Goal: Information Seeking & Learning: Check status

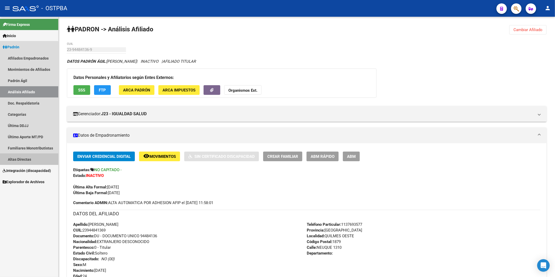
click at [23, 159] on link "Altas Directas" at bounding box center [29, 159] width 58 height 11
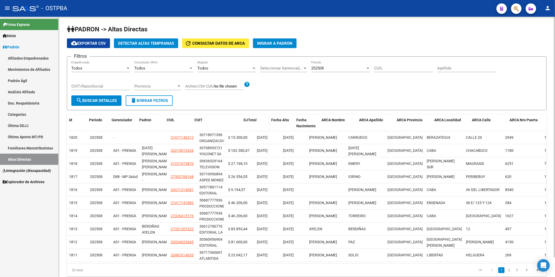
drag, startPoint x: 225, startPoint y: 126, endPoint x: 250, endPoint y: 129, distance: 25.1
click at [250, 129] on div "Id Periodo Gerenciador Padron CUIL CUIT DJTotal Fecha Alta Fecha Nacimiento ARC…" at bounding box center [344, 122] width 554 height 17
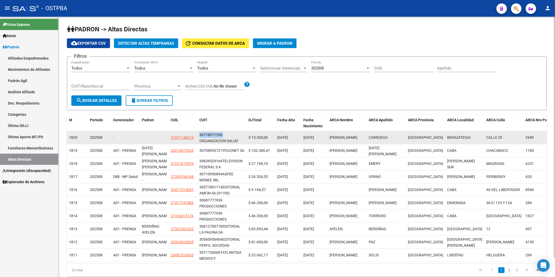
drag, startPoint x: 226, startPoint y: 134, endPoint x: 199, endPoint y: 135, distance: 27.2
click at [199, 135] on datatable-body-cell "30718971396 ORGANIZACION SALUD INTEGRAL S.A." at bounding box center [221, 137] width 49 height 13
copy div "30718971396"
click at [215, 140] on div "30718971396 ORGANIZACION SALUD INTEGRAL S.A." at bounding box center [221, 137] width 45 height 11
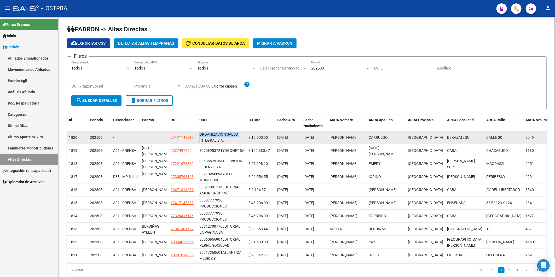
drag, startPoint x: 223, startPoint y: 135, endPoint x: 198, endPoint y: 137, distance: 25.4
click at [198, 137] on datatable-body-cell "30718971396 ORGANIZACION SALUD INTEGRAL S.A." at bounding box center [221, 137] width 49 height 13
click at [201, 137] on div "30718971396 ORGANIZACION SALUD INTEGRAL S.A." at bounding box center [221, 137] width 45 height 11
drag, startPoint x: 227, startPoint y: 140, endPoint x: 198, endPoint y: 136, distance: 29.0
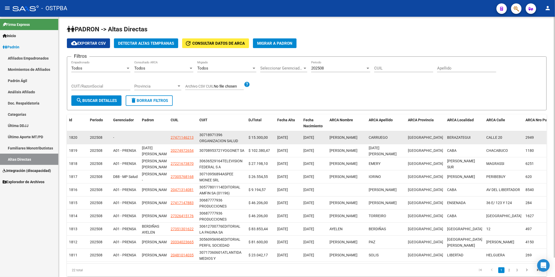
click at [198, 136] on datatable-body-cell "30718971396 ORGANIZACION SALUD INTEGRAL S.A." at bounding box center [221, 137] width 49 height 13
click at [200, 135] on div "30718971396" at bounding box center [210, 135] width 23 height 6
drag, startPoint x: 230, startPoint y: 133, endPoint x: 200, endPoint y: 136, distance: 30.4
click at [200, 136] on div "30718971396 ORGANIZACION SALUD INTEGRAL S.A." at bounding box center [221, 137] width 45 height 11
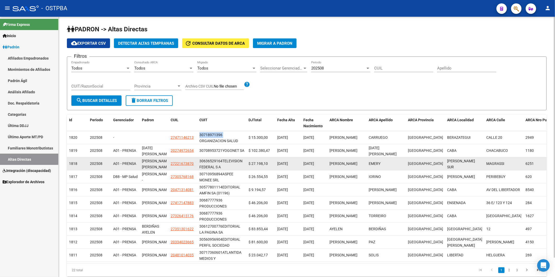
copy div "30718971396"
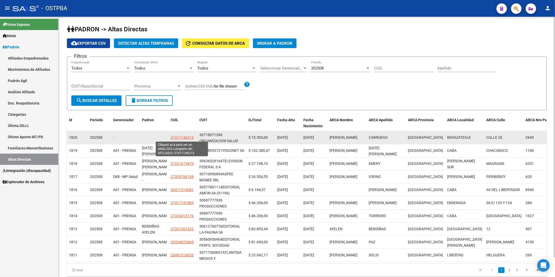
click at [186, 137] on span "27471146213" at bounding box center [182, 137] width 23 height 4
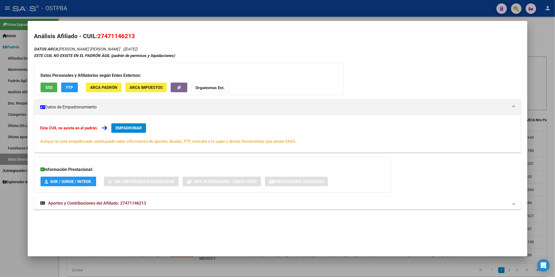
click at [129, 128] on span "EMPADRONAR" at bounding box center [129, 128] width 26 height 5
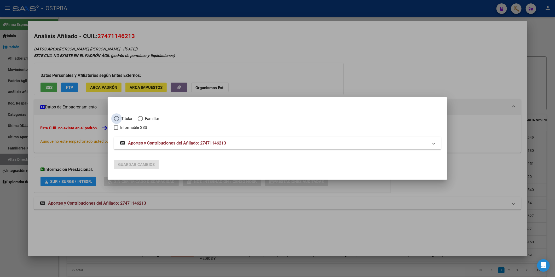
click at [116, 116] on span "Elija una opción" at bounding box center [116, 118] width 5 height 5
click at [116, 116] on input "Titular" at bounding box center [116, 118] width 5 height 5
radio input "true"
checkbox input "true"
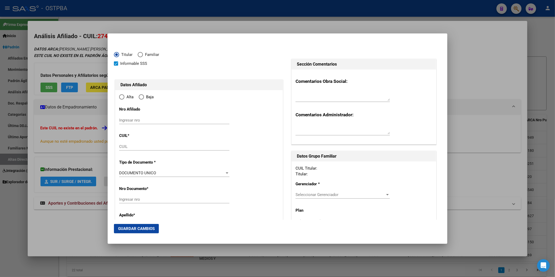
type input "27-47114621-3"
type input "47114621"
type input "CARRUEGO"
type input "MILAGROS GUADALUPE"
type input "2005-11-13"
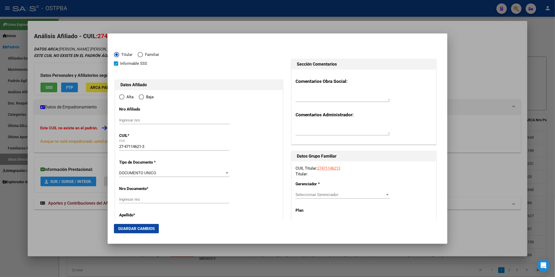
type input "BERAZATEGUI"
type input "1884"
type input "CALLE 20"
type input "2949"
radio input "true"
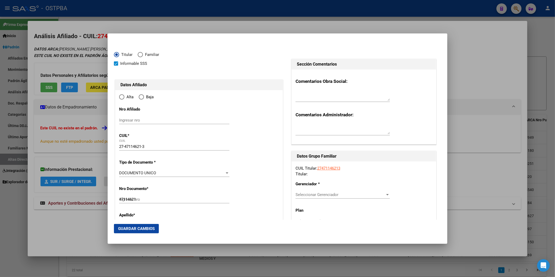
type input "BERAZATEGUI"
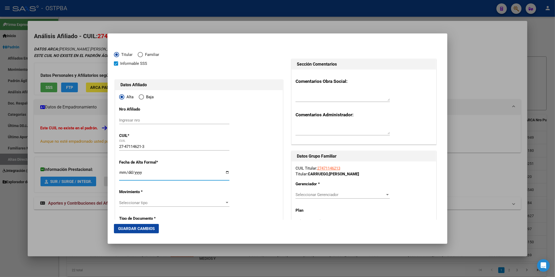
click at [122, 173] on input "Ingresar fecha" at bounding box center [174, 174] width 110 height 8
type input "2025-09-01"
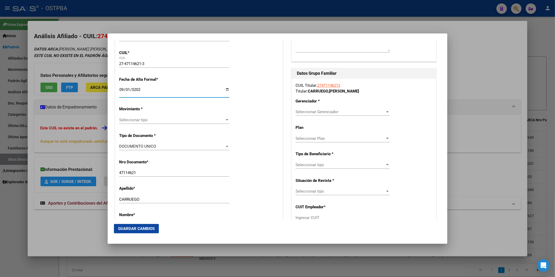
scroll to position [87, 0]
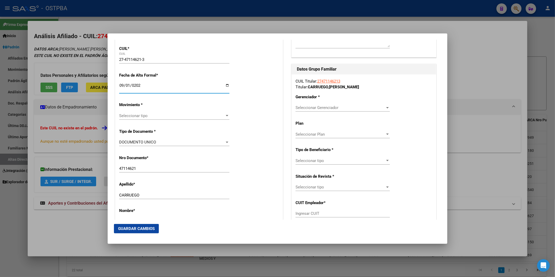
click at [226, 116] on div at bounding box center [227, 115] width 3 height 1
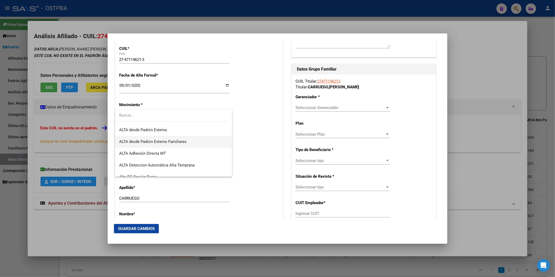
scroll to position [180, 0]
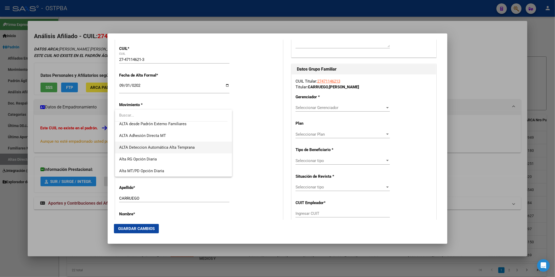
click at [187, 150] on span "ALTA Deteccion Automática Alta Temprana" at bounding box center [173, 148] width 108 height 12
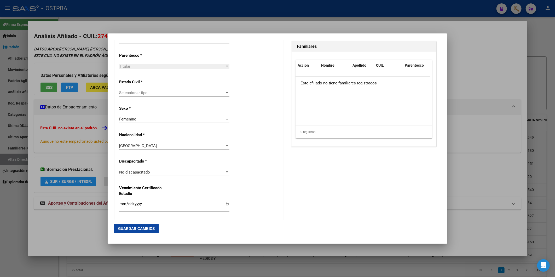
scroll to position [319, 0]
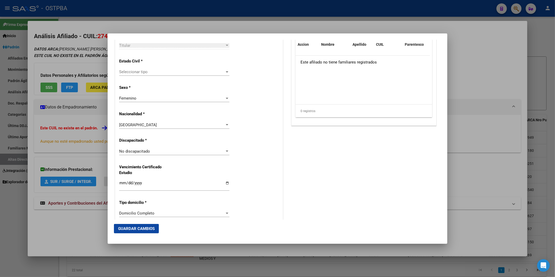
click at [226, 73] on div at bounding box center [227, 72] width 5 height 4
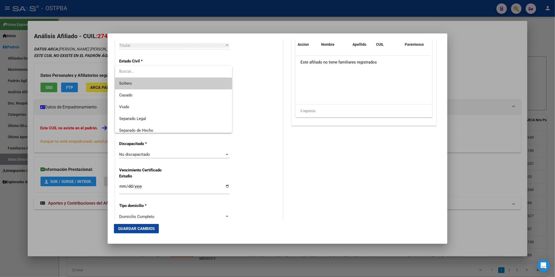
click at [224, 81] on mat-option "Soltero" at bounding box center [173, 84] width 117 height 12
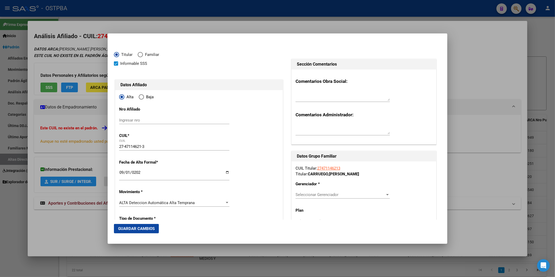
scroll to position [116, 0]
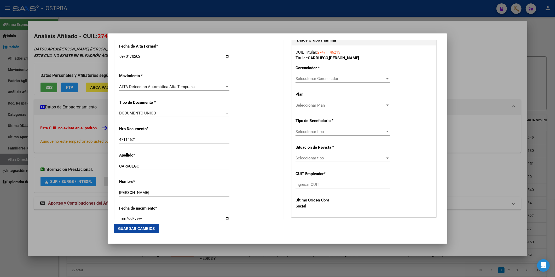
click at [331, 77] on div at bounding box center [387, 79] width 5 height 4
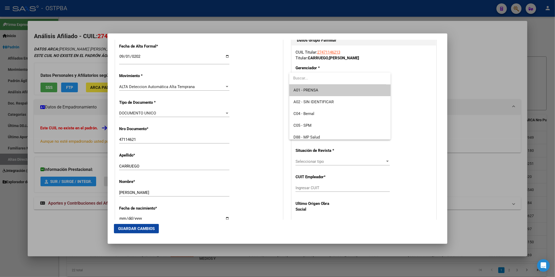
click at [331, 90] on span "A01 - PRENSA" at bounding box center [339, 90] width 93 height 12
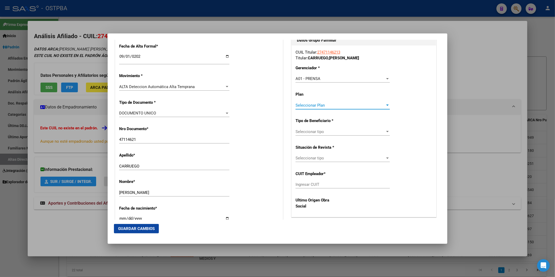
click at [331, 105] on div at bounding box center [387, 105] width 3 height 1
click at [331, 115] on span "A01" at bounding box center [339, 117] width 93 height 12
click at [331, 132] on div at bounding box center [387, 132] width 5 height 4
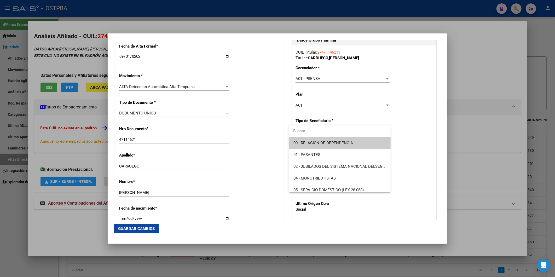
click at [331, 146] on span "00 - RELACION DE DEPENDENCIA" at bounding box center [339, 143] width 93 height 12
type input "30-71897139-6"
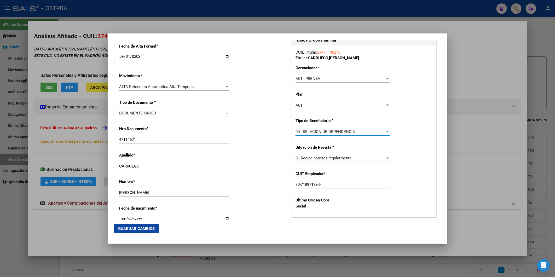
click at [151, 182] on span "Guardar Cambios" at bounding box center [136, 228] width 37 height 5
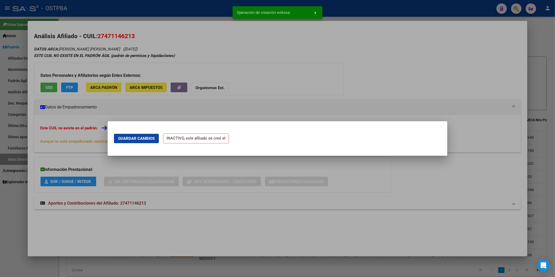
scroll to position [0, 0]
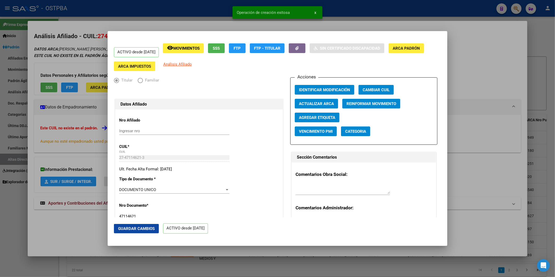
click at [325, 118] on span "Agregar Etiqueta" at bounding box center [317, 117] width 36 height 5
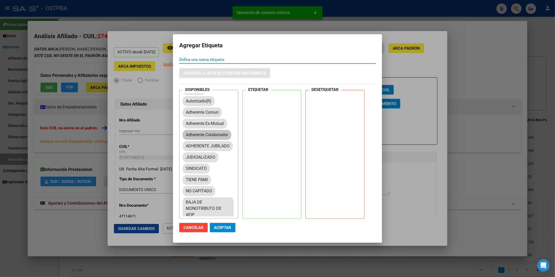
scroll to position [58, 0]
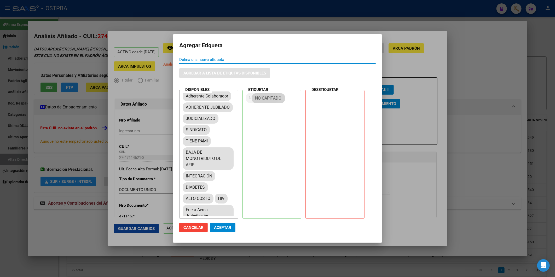
drag, startPoint x: 203, startPoint y: 164, endPoint x: 272, endPoint y: 97, distance: 96.3
click at [230, 182] on button "Aceptar" at bounding box center [223, 227] width 26 height 9
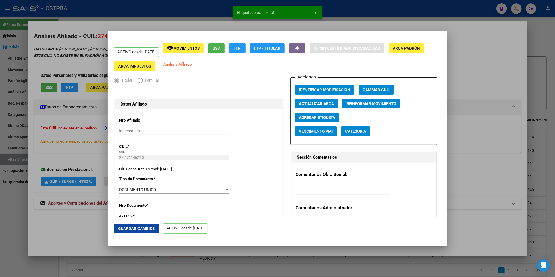
click at [331, 64] on div at bounding box center [277, 138] width 555 height 277
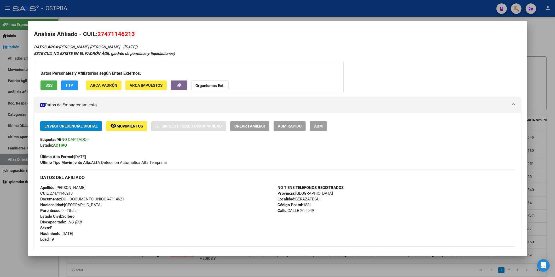
scroll to position [0, 0]
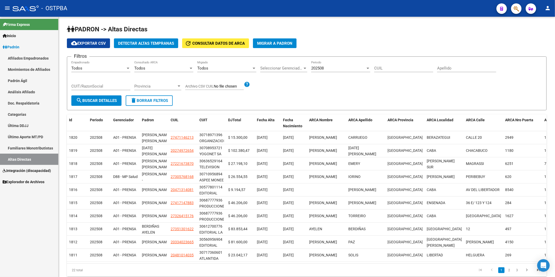
click at [26, 57] on link "Afiliados Empadronados" at bounding box center [29, 58] width 58 height 11
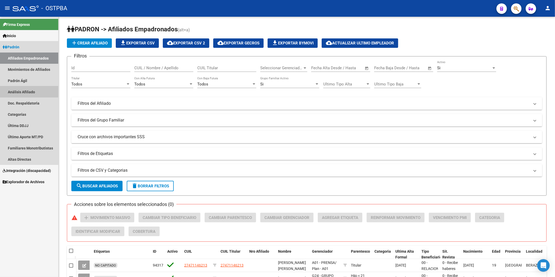
click at [18, 90] on link "Análisis Afiliado" at bounding box center [29, 91] width 58 height 11
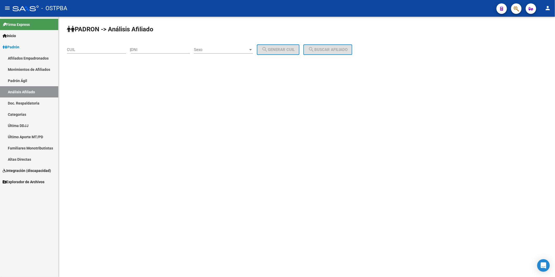
click at [99, 49] on input "CUIL" at bounding box center [96, 49] width 59 height 5
type input "27-35406282-3"
click at [335, 50] on span "search Buscar afiliado" at bounding box center [327, 49] width 39 height 5
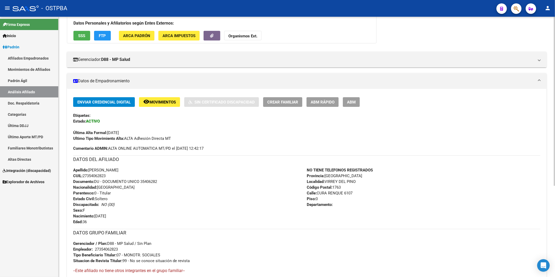
scroll to position [140, 0]
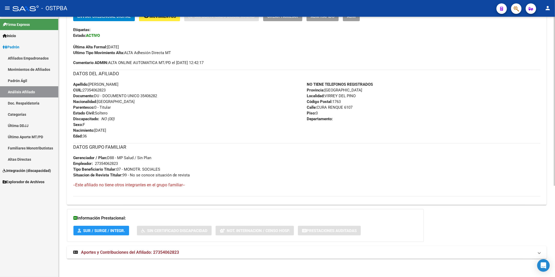
click at [156, 250] on span "Aportes y Contribuciones del Afiliado: 27354062823" at bounding box center [130, 252] width 98 height 5
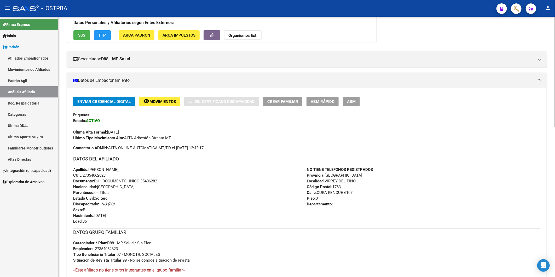
scroll to position [0, 0]
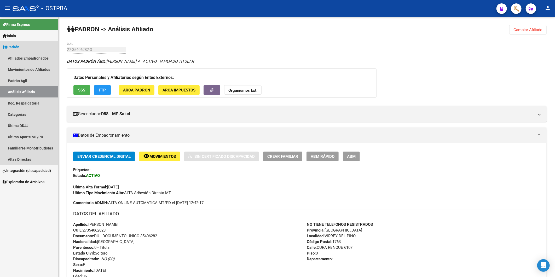
click at [38, 91] on link "Análisis Afiliado" at bounding box center [29, 91] width 58 height 11
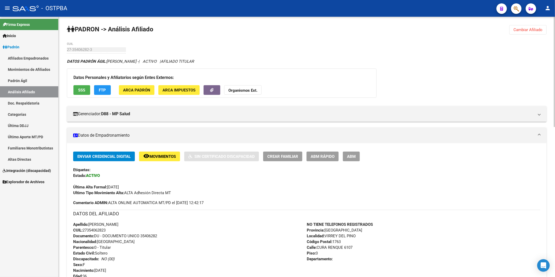
click at [527, 26] on button "Cambiar Afiliado" at bounding box center [527, 29] width 37 height 9
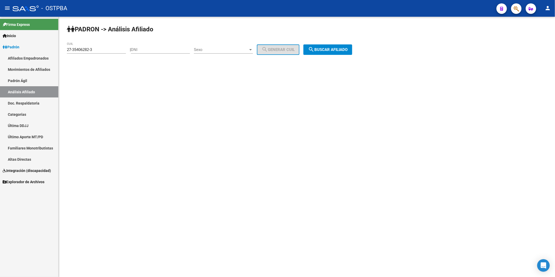
drag, startPoint x: 117, startPoint y: 46, endPoint x: 115, endPoint y: 48, distance: 2.8
click at [117, 46] on div "27-35406282-3 CUIL" at bounding box center [96, 47] width 59 height 11
drag, startPoint x: 114, startPoint y: 48, endPoint x: 36, endPoint y: 56, distance: 78.5
click at [36, 56] on mat-sidenav-container "Firma Express Inicio Calendario SSS Instructivos Contacto OS Padrón Afiliados E…" at bounding box center [277, 147] width 555 height 260
click at [137, 50] on input "DNI" at bounding box center [160, 49] width 59 height 5
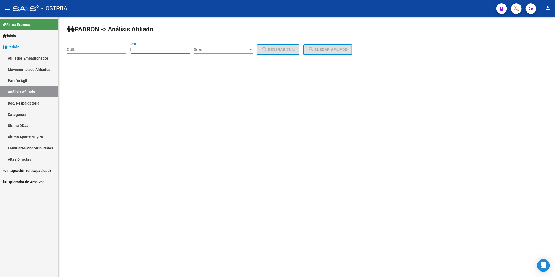
paste input "28057530"
type input "28057530"
click at [253, 49] on div at bounding box center [250, 50] width 5 height 4
drag, startPoint x: 252, startPoint y: 51, endPoint x: 266, endPoint y: 51, distance: 14.1
click at [255, 51] on span "Masculino" at bounding box center [229, 50] width 59 height 12
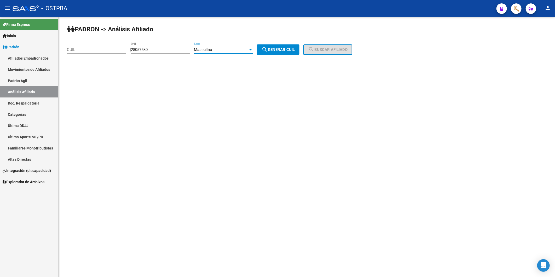
click at [287, 48] on span "search Generar CUIL" at bounding box center [278, 49] width 33 height 5
type input "20-28057530-6"
click at [314, 48] on mat-icon "search" at bounding box center [311, 49] width 6 height 6
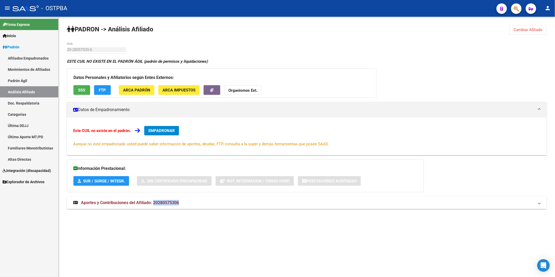
drag, startPoint x: 180, startPoint y: 203, endPoint x: 153, endPoint y: 205, distance: 27.0
click at [153, 205] on mat-panel-title "Aportes y Contribuciones del Afiliado: 20280575306" at bounding box center [303, 203] width 461 height 6
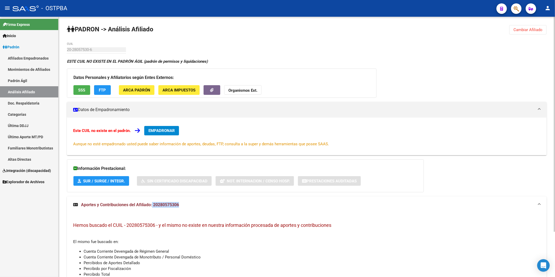
copy span "20280575306"
click at [245, 89] on strong "Organismos Ext." at bounding box center [242, 90] width 29 height 5
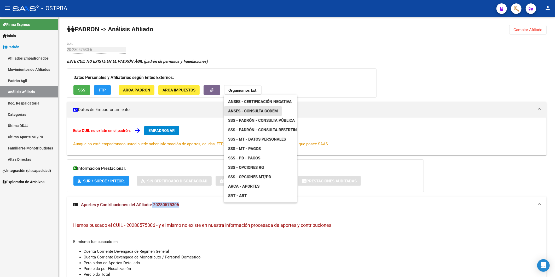
click at [254, 109] on span "ANSES - Consulta CODEM" at bounding box center [253, 111] width 50 height 5
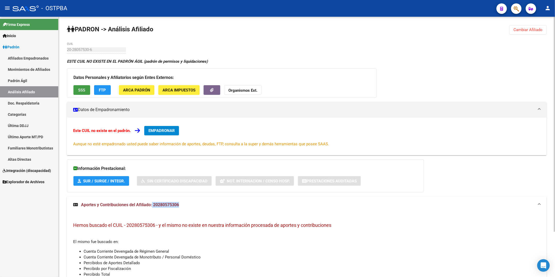
click at [82, 89] on span "SSS" at bounding box center [81, 90] width 7 height 5
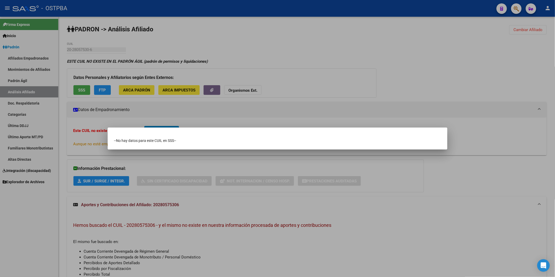
click at [101, 89] on div at bounding box center [277, 138] width 555 height 277
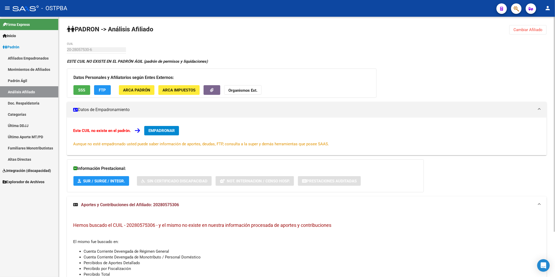
click at [164, 93] on button "ARCA Impuestos" at bounding box center [178, 90] width 41 height 10
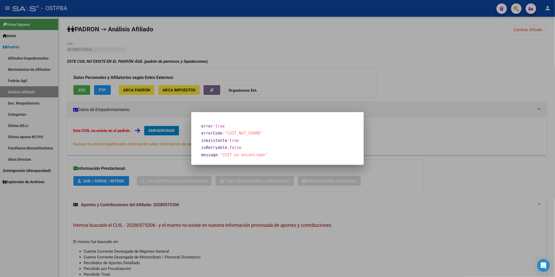
click at [146, 89] on div at bounding box center [277, 138] width 555 height 277
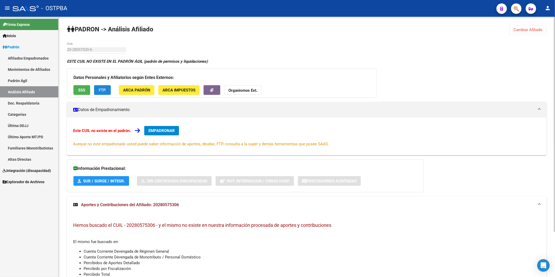
click at [106, 90] on button "FTP" at bounding box center [102, 90] width 17 height 10
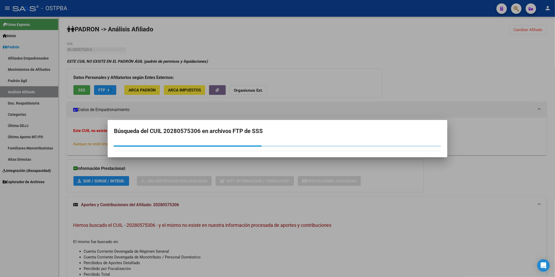
click at [85, 89] on div at bounding box center [277, 138] width 555 height 277
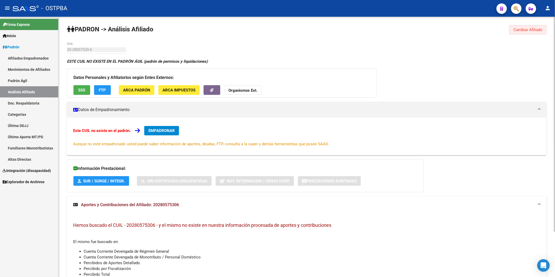
click at [540, 29] on span "Cambiar Afiliado" at bounding box center [528, 29] width 29 height 5
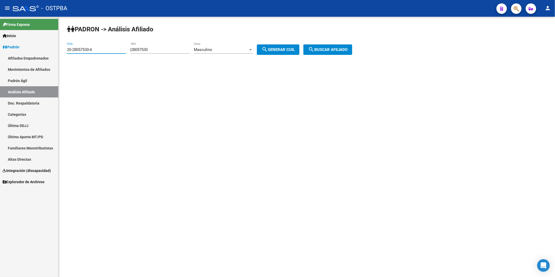
drag, startPoint x: 113, startPoint y: 49, endPoint x: 24, endPoint y: 47, distance: 88.4
click at [40, 55] on mat-sidenav-container "Firma Express Inicio Calendario SSS Instructivos Contacto OS Padrón Afiliados E…" at bounding box center [277, 147] width 555 height 260
drag, startPoint x: 166, startPoint y: 49, endPoint x: 106, endPoint y: 47, distance: 60.6
click at [134, 49] on div "| 28057530 DNI Masculino Sexo search Generar CUIL" at bounding box center [217, 49] width 174 height 5
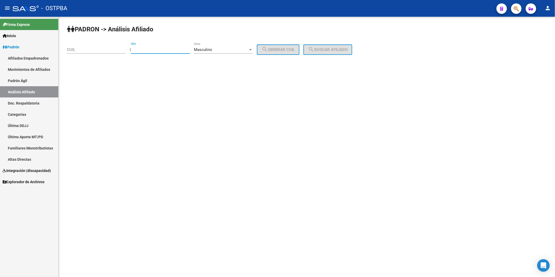
paste input "17411094"
type input "17411094"
click at [278, 51] on span "search Generar CUIL" at bounding box center [278, 49] width 33 height 5
type input "20-17411094-9"
click at [314, 50] on mat-icon "search" at bounding box center [311, 49] width 6 height 6
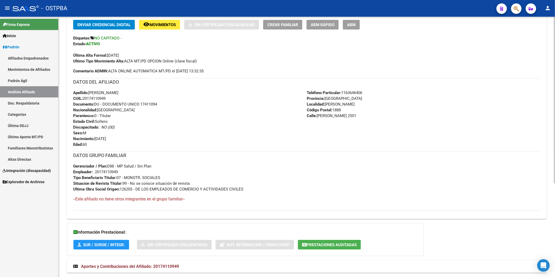
scroll to position [146, 0]
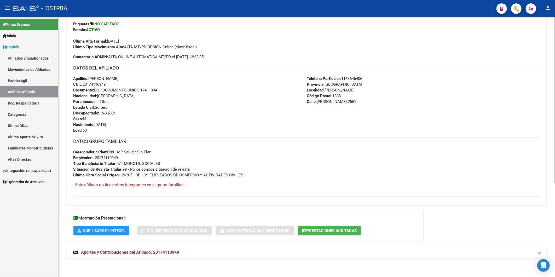
click at [175, 251] on span "Aportes y Contribuciones del Afiliado: 20174110949" at bounding box center [130, 252] width 98 height 5
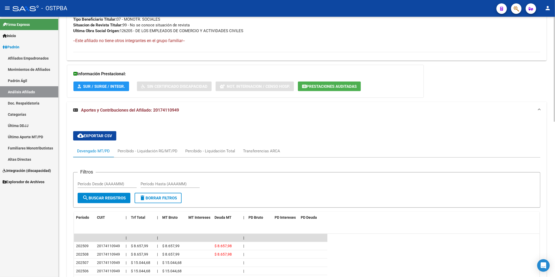
scroll to position [342, 0]
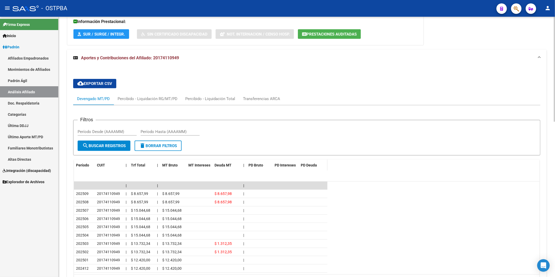
click at [306, 165] on span "PD Deuda" at bounding box center [309, 165] width 16 height 4
click at [254, 166] on span "PD Bruto" at bounding box center [256, 165] width 15 height 4
click at [216, 165] on span "Deuda MT" at bounding box center [223, 165] width 17 height 4
click at [80, 165] on span "Período" at bounding box center [82, 165] width 13 height 4
click at [258, 99] on div "Transferencias ARCA" at bounding box center [261, 99] width 37 height 6
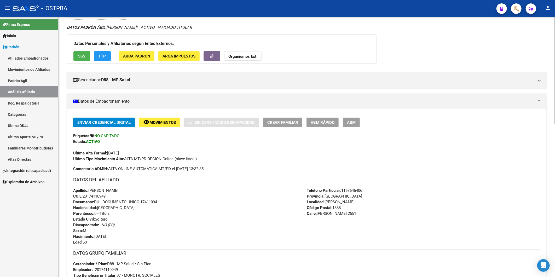
scroll to position [23, 0]
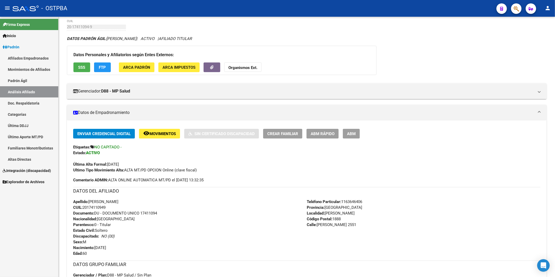
click at [27, 92] on link "Análisis Afiliado" at bounding box center [29, 91] width 58 height 11
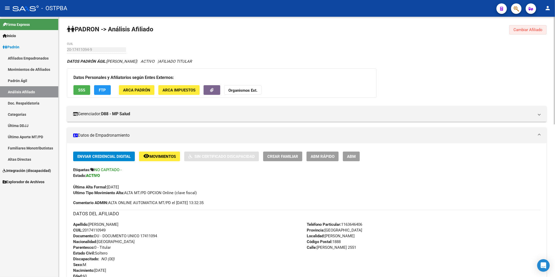
click at [529, 31] on span "Cambiar Afiliado" at bounding box center [528, 29] width 29 height 5
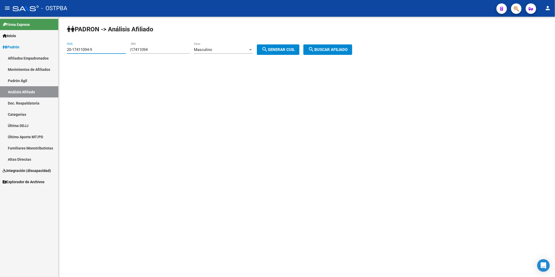
drag, startPoint x: 119, startPoint y: 48, endPoint x: 32, endPoint y: 51, distance: 87.3
click at [41, 55] on mat-sidenav-container "Firma Express Inicio Calendario SSS Instructivos Contacto OS Padrón Afiliados E…" at bounding box center [277, 147] width 555 height 260
drag, startPoint x: 165, startPoint y: 52, endPoint x: 138, endPoint y: 51, distance: 27.5
click at [138, 51] on div "17411094 DNI" at bounding box center [160, 47] width 59 height 11
drag, startPoint x: 158, startPoint y: 50, endPoint x: 135, endPoint y: 50, distance: 23.5
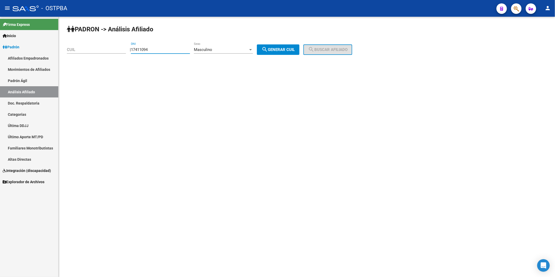
click at [135, 50] on div "| 17411094 DNI Masculino Sexo search Generar CUIL" at bounding box center [217, 49] width 174 height 5
paste input "96156728"
type input "96156728"
click at [252, 50] on div at bounding box center [250, 49] width 3 height 1
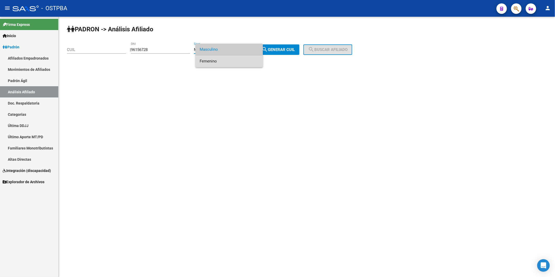
click at [246, 62] on span "Femenino" at bounding box center [229, 61] width 59 height 12
drag, startPoint x: 272, startPoint y: 49, endPoint x: 296, endPoint y: 48, distance: 23.5
click at [268, 49] on mat-icon "search" at bounding box center [265, 49] width 6 height 6
type input "27-96156728-4"
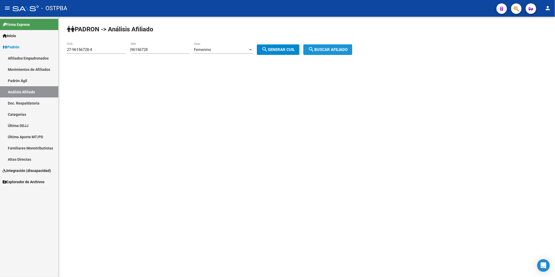
click at [324, 48] on span "search Buscar afiliado" at bounding box center [327, 49] width 39 height 5
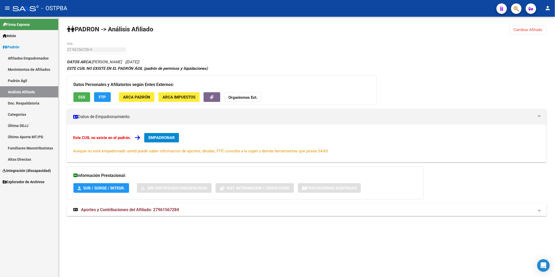
click at [354, 221] on div "DATOS ARCA: BURGOS BLANCO DAYANA CAROLINA (25/10/1978) ESTE CUIL NO EXISTE EN E…" at bounding box center [307, 140] width 480 height 163
drag, startPoint x: 533, startPoint y: 30, endPoint x: 261, endPoint y: 80, distance: 277.1
click at [532, 30] on span "Cambiar Afiliado" at bounding box center [528, 29] width 29 height 5
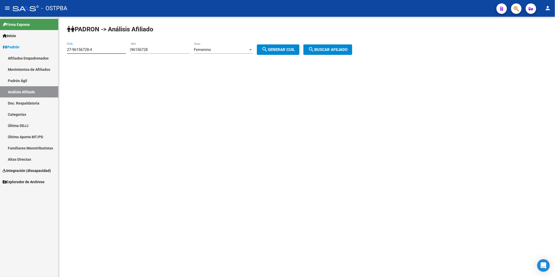
drag, startPoint x: 104, startPoint y: 50, endPoint x: 49, endPoint y: 53, distance: 54.7
click at [49, 53] on mat-sidenav-container "Firma Express Inicio Calendario SSS Instructivos Contacto OS Padrón Afiliados E…" at bounding box center [277, 147] width 555 height 260
drag, startPoint x: 161, startPoint y: 49, endPoint x: 135, endPoint y: 50, distance: 25.9
click at [135, 50] on div "| 96156728 DNI Femenino Sexo search Generar CUIL" at bounding box center [217, 49] width 174 height 5
paste input "3875633"
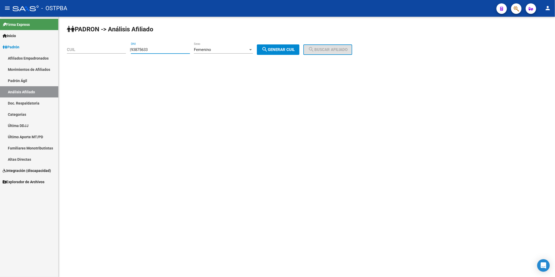
type input "93875633"
click at [253, 50] on div at bounding box center [250, 50] width 5 height 4
click at [250, 38] on span "Masculino" at bounding box center [229, 38] width 59 height 12
click at [278, 50] on span "search Generar CUIL" at bounding box center [278, 49] width 33 height 5
type input "20-93875633-4"
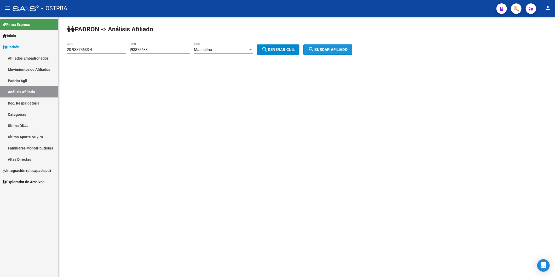
click at [326, 50] on span "search Buscar afiliado" at bounding box center [327, 49] width 39 height 5
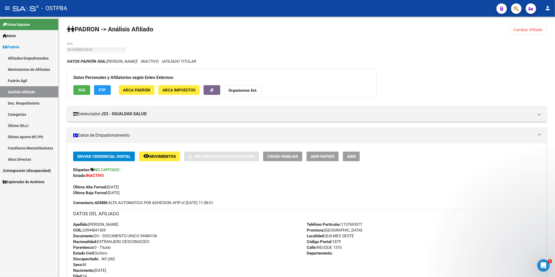
click at [27, 91] on link "Análisis Afiliado" at bounding box center [29, 91] width 58 height 11
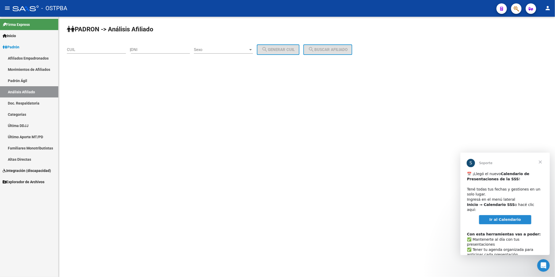
click at [538, 162] on span "Cerrar" at bounding box center [540, 161] width 19 height 19
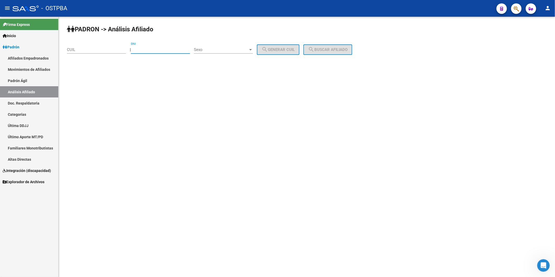
click at [162, 50] on input "DNI" at bounding box center [160, 49] width 59 height 5
type input "28927271"
click at [252, 50] on div at bounding box center [250, 49] width 3 height 1
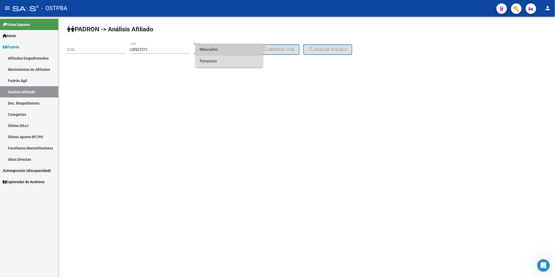
drag, startPoint x: 246, startPoint y: 63, endPoint x: 265, endPoint y: 53, distance: 21.9
click at [248, 63] on span "Femenino" at bounding box center [229, 61] width 59 height 12
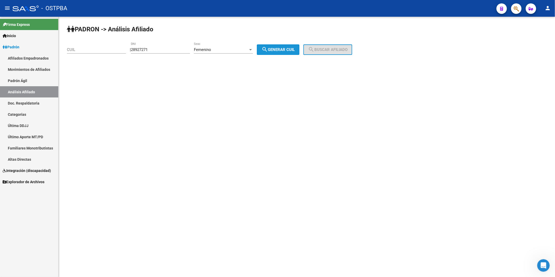
click at [280, 46] on button "search Generar CUIL" at bounding box center [278, 49] width 43 height 10
type input "27-28927271-8"
click at [329, 49] on span "search Buscar afiliado" at bounding box center [327, 49] width 39 height 5
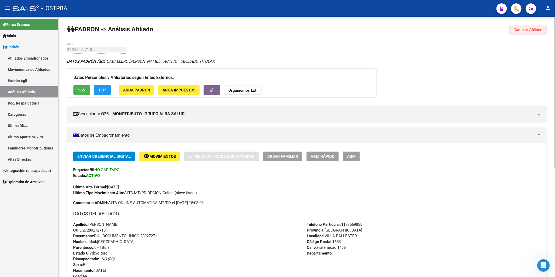
click at [540, 30] on span "Cambiar Afiliado" at bounding box center [528, 29] width 29 height 5
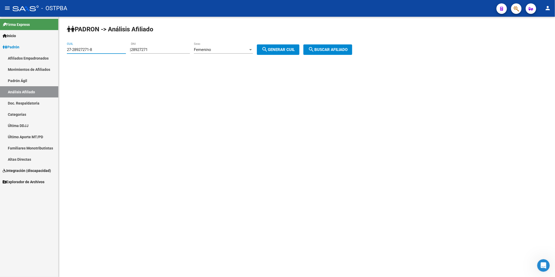
drag, startPoint x: 109, startPoint y: 48, endPoint x: 36, endPoint y: 50, distance: 73.2
click at [45, 54] on mat-sidenav-container "Firma Express Inicio Calendario SSS Instructivos Contacto OS Padrón Afiliados E…" at bounding box center [277, 147] width 555 height 260
drag, startPoint x: 164, startPoint y: 50, endPoint x: 129, endPoint y: 48, distance: 34.3
click at [129, 48] on app-analisis-afiliado "PADRON -> Análisis Afiliado CUIL | 28927271 DNI Femenino Sexo search Generar CU…" at bounding box center [211, 49] width 289 height 5
paste input "38031458"
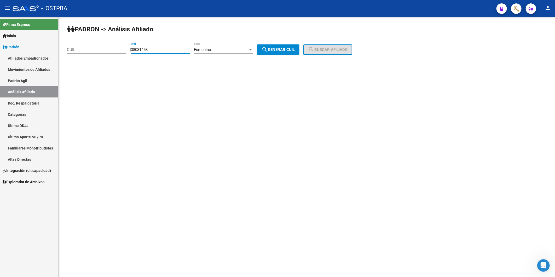
type input "38031458"
click at [277, 48] on span "search Generar CUIL" at bounding box center [278, 49] width 33 height 5
type input "23-38031458-4"
click at [323, 53] on button "search Buscar afiliado" at bounding box center [327, 49] width 49 height 10
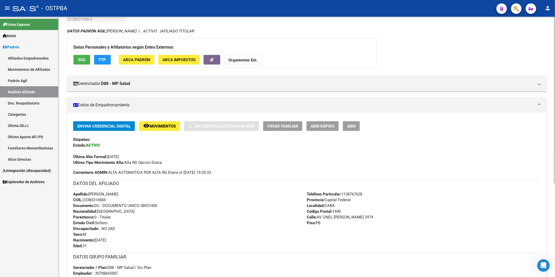
scroll to position [30, 0]
